Goal: Information Seeking & Learning: Compare options

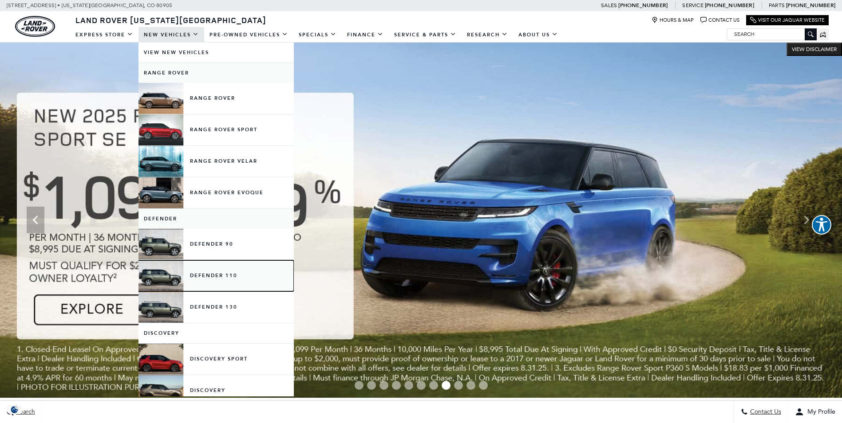
click at [224, 282] on link "Defender 110" at bounding box center [215, 275] width 155 height 31
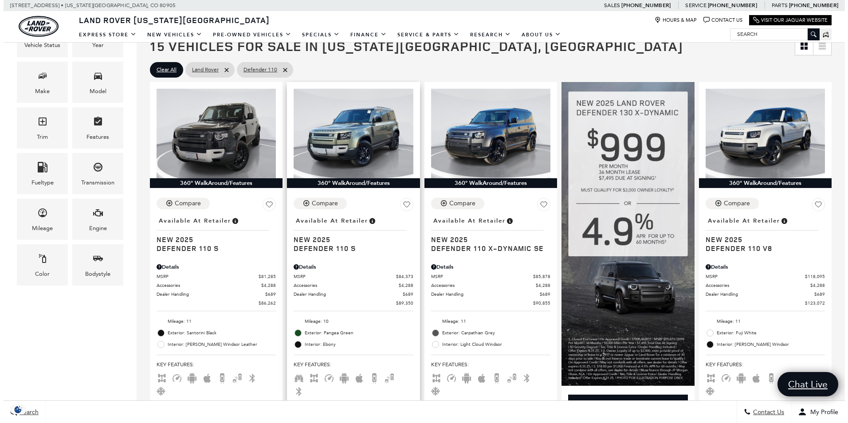
scroll to position [177, 0]
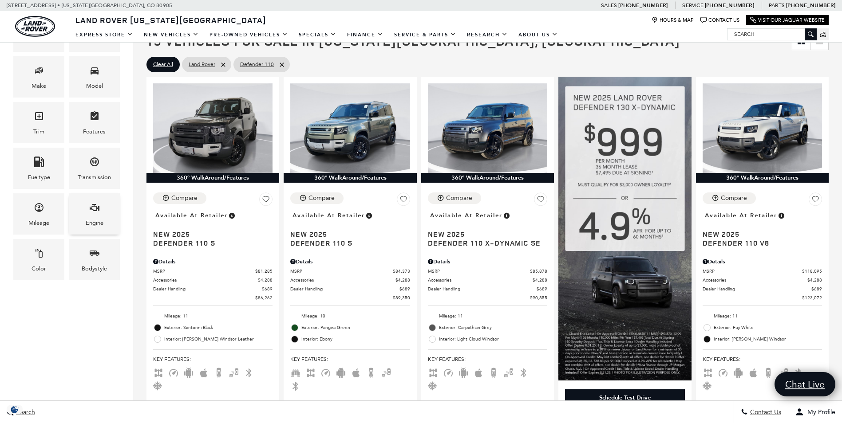
click at [93, 218] on div "Engine" at bounding box center [95, 223] width 18 height 10
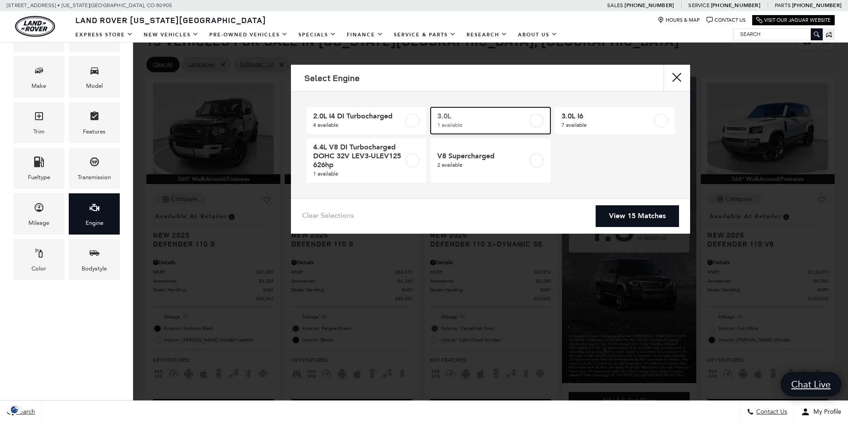
click at [539, 122] on label at bounding box center [537, 121] width 14 height 14
type input "$82,519"
checkbox input "true"
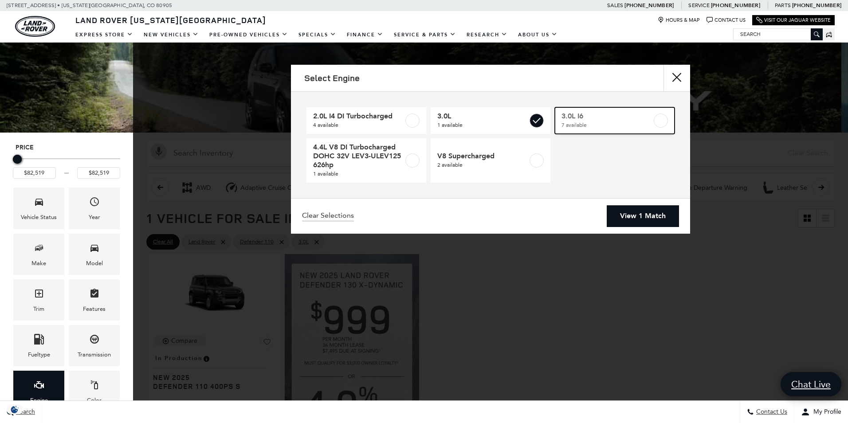
click at [661, 123] on label at bounding box center [661, 121] width 14 height 14
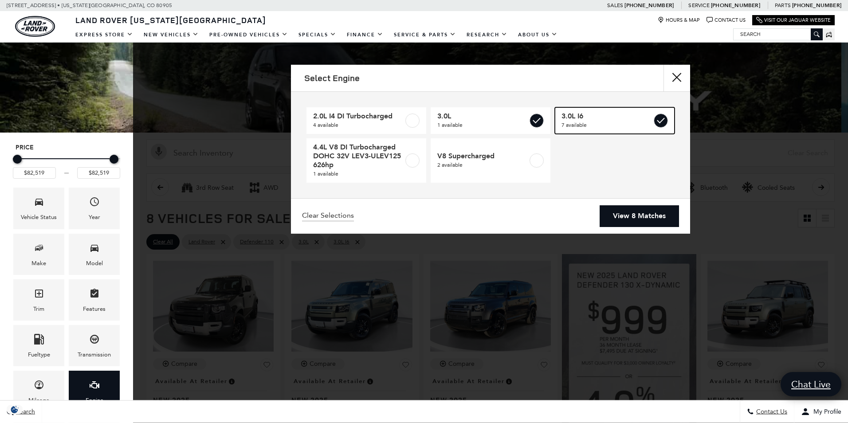
type input "$81,285"
type input "$85,878"
checkbox input "true"
click at [651, 219] on link "View 8 Matches" at bounding box center [639, 216] width 79 height 22
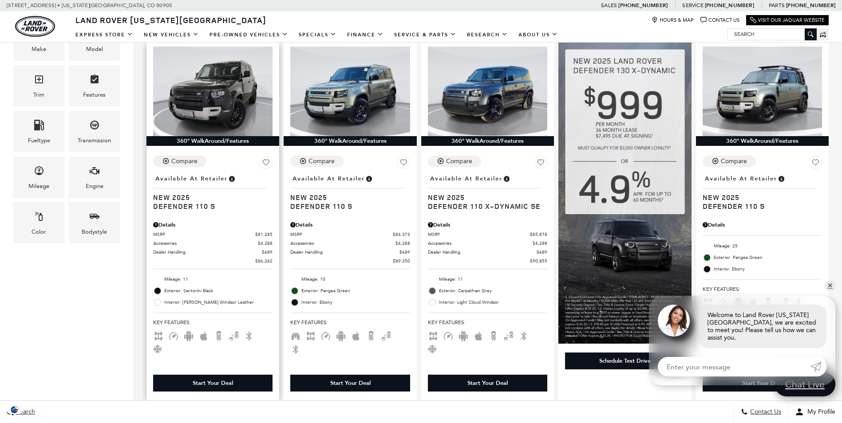
scroll to position [222, 0]
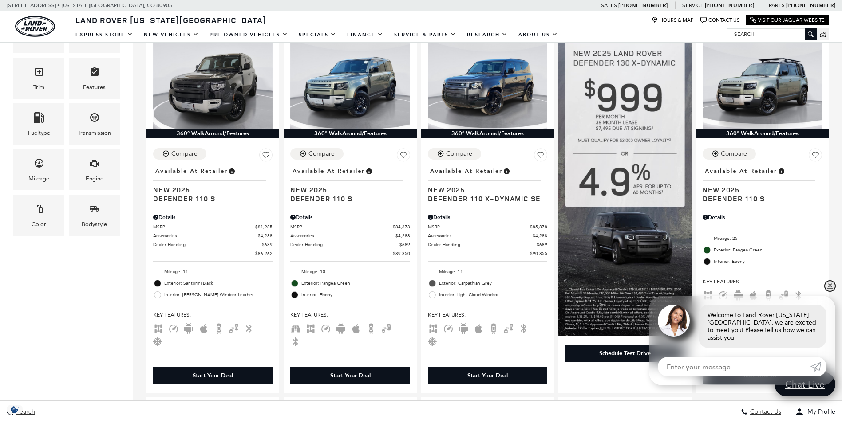
click at [829, 291] on link "✕" at bounding box center [829, 286] width 11 height 11
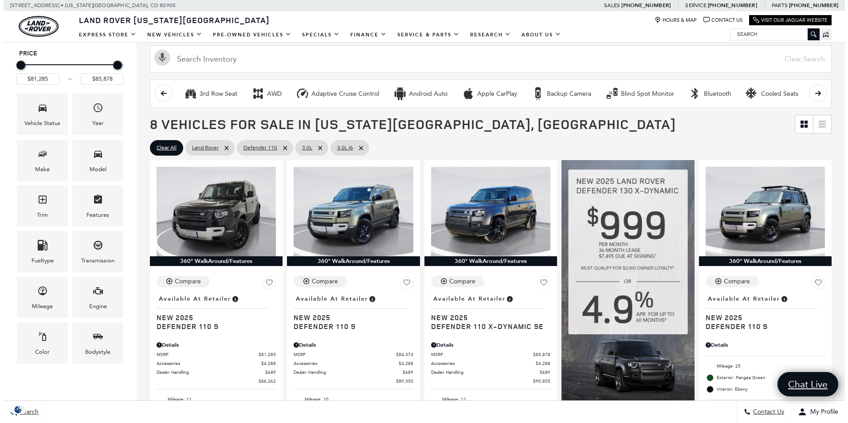
scroll to position [89, 0]
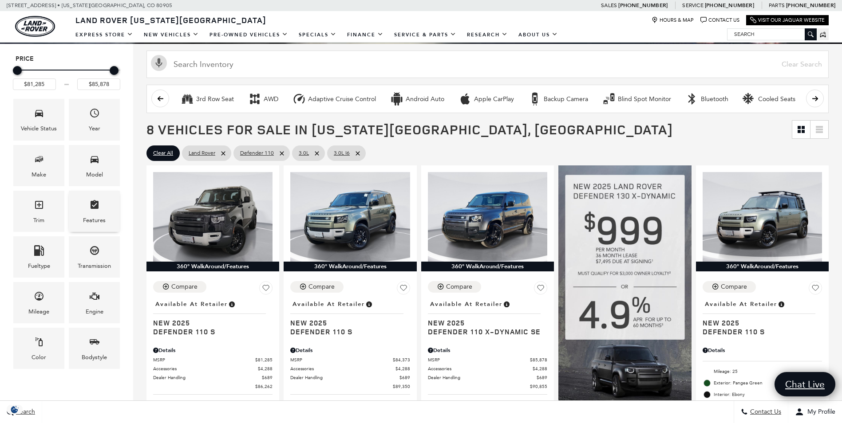
click at [93, 216] on div "Features" at bounding box center [94, 221] width 23 height 10
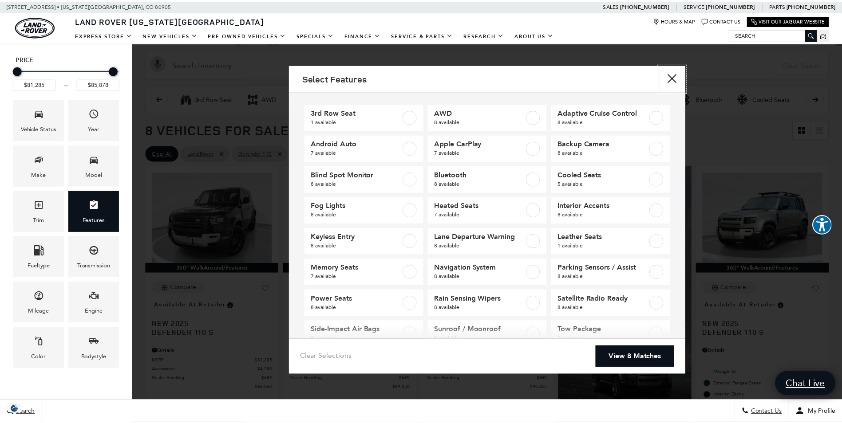
scroll to position [0, 0]
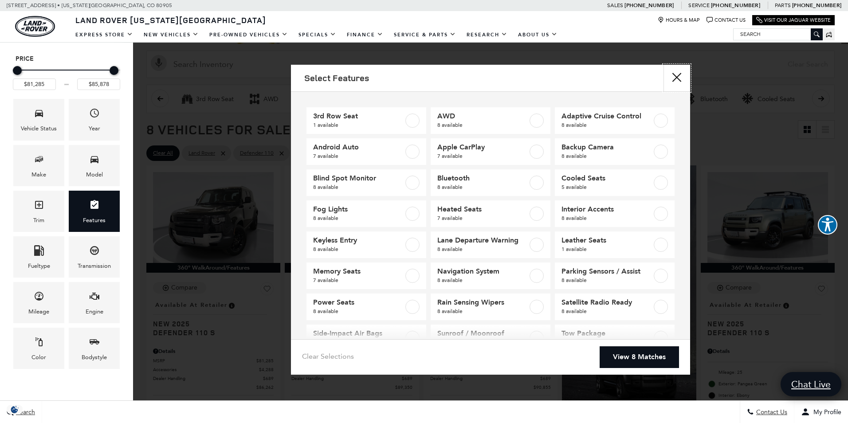
click at [677, 74] on button "Close" at bounding box center [677, 78] width 27 height 27
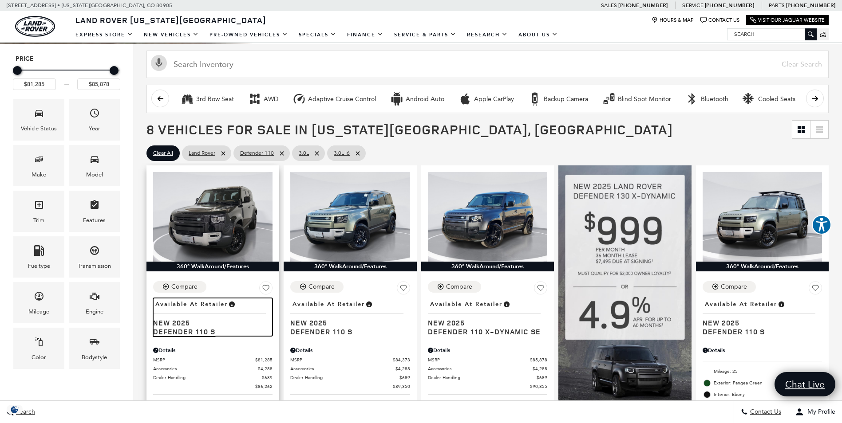
click at [191, 333] on span "Defender 110 S" at bounding box center [209, 331] width 113 height 9
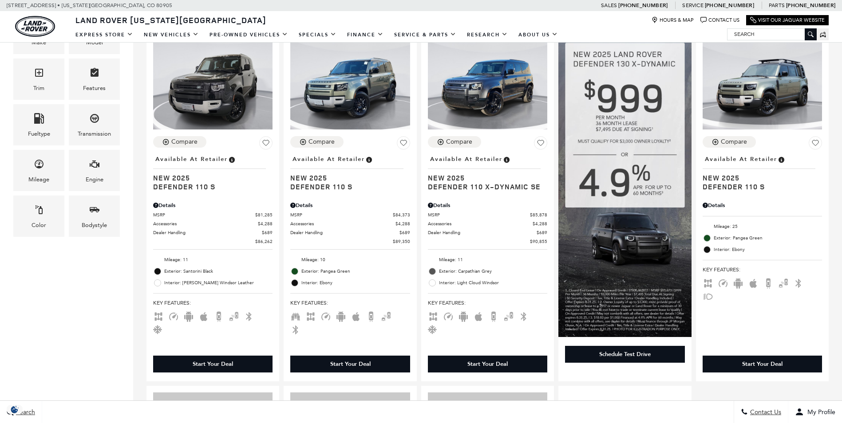
scroll to position [222, 0]
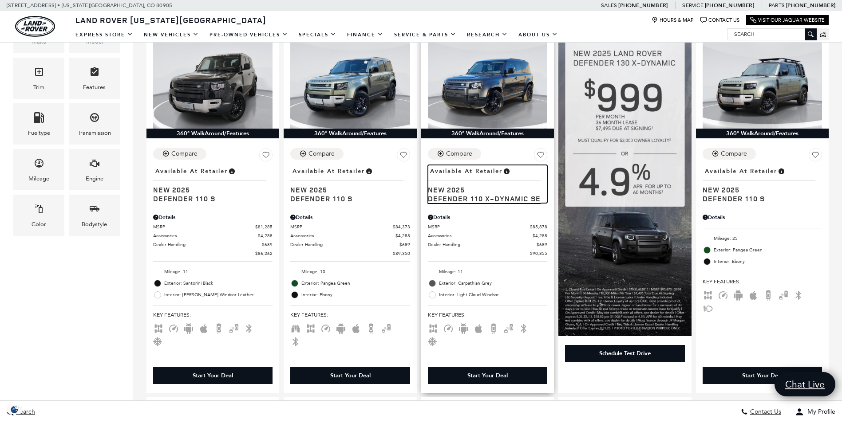
click at [457, 197] on span "Defender 110 X-Dynamic SE" at bounding box center [484, 198] width 113 height 9
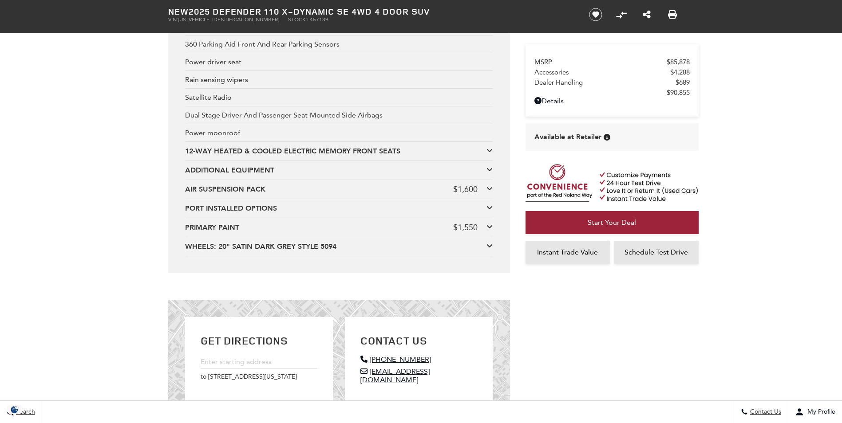
scroll to position [2046, 0]
click at [390, 168] on div "ADDITIONAL EQUIPMENT" at bounding box center [335, 171] width 301 height 10
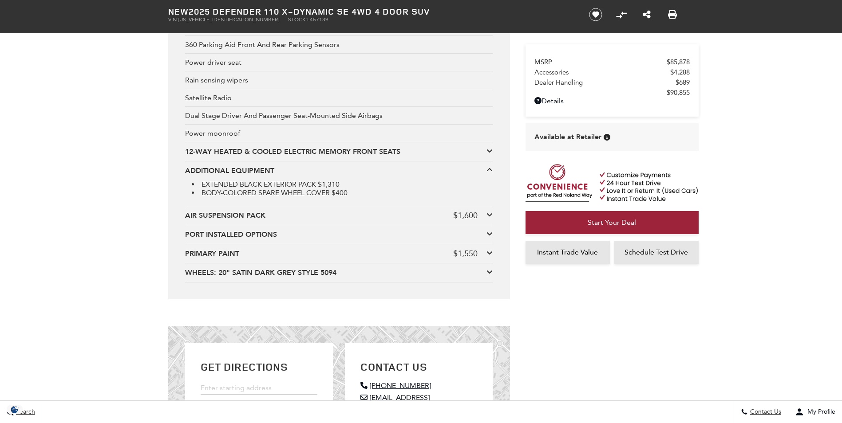
click at [265, 236] on div "PORT INSTALLED OPTIONS" at bounding box center [335, 235] width 301 height 10
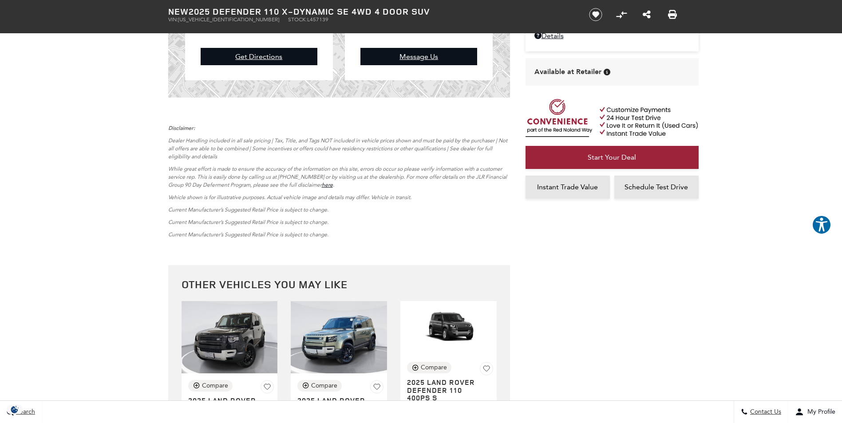
scroll to position [2312, 0]
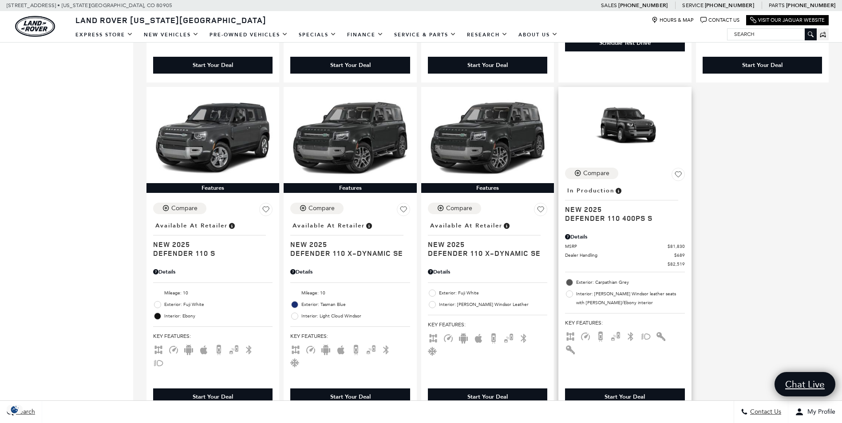
click at [615, 290] on span "Interior: Caraway Windsor leather seats with Caraway/Ebony interior" at bounding box center [630, 299] width 108 height 18
